Goal: Information Seeking & Learning: Learn about a topic

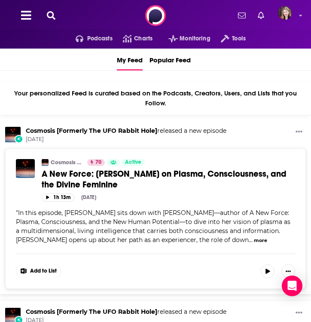
click at [49, 14] on icon at bounding box center [51, 15] width 9 height 9
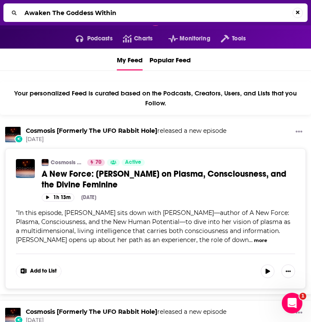
type input "Awaken The Goddess Within"
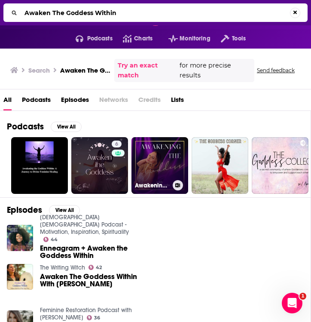
click at [162, 170] on link "Awakening the [DEMOGRAPHIC_DATA] Podcast" at bounding box center [160, 165] width 57 height 57
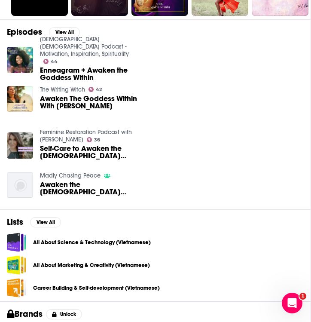
scroll to position [179, 0]
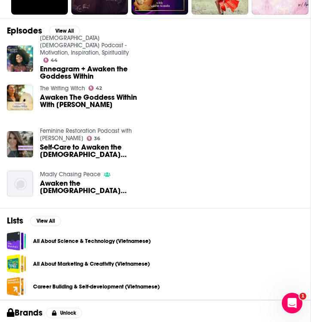
click at [77, 95] on span "Awaken The Goddess Within With [PERSON_NAME]" at bounding box center [89, 101] width 98 height 15
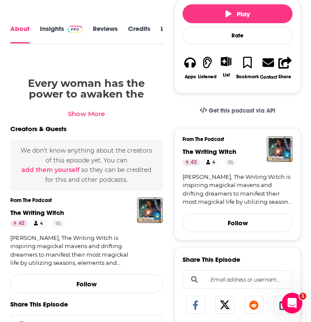
scroll to position [337, 0]
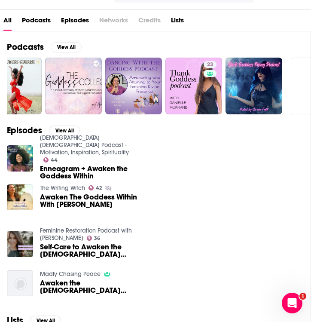
scroll to position [81, 0]
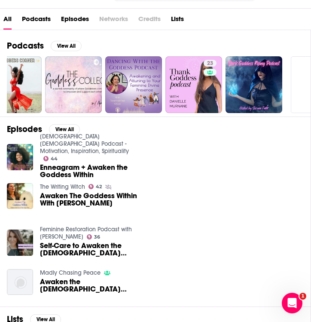
click at [70, 147] on link "[DEMOGRAPHIC_DATA] [DEMOGRAPHIC_DATA] Podcast - Motivation, Inspiration, Spirit…" at bounding box center [84, 144] width 89 height 22
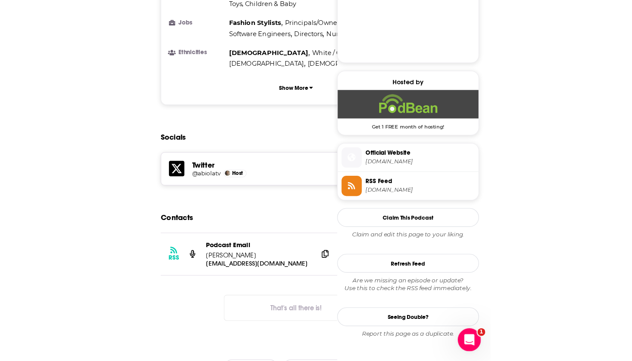
scroll to position [668, 0]
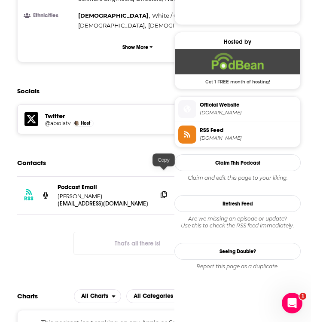
click at [162, 191] on icon at bounding box center [164, 194] width 6 height 7
